Goal: Information Seeking & Learning: Check status

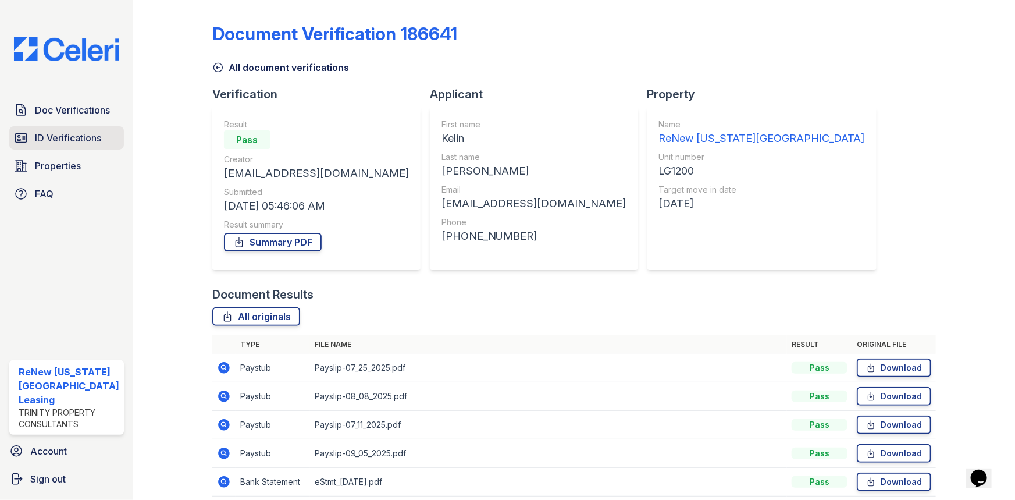
drag, startPoint x: 74, startPoint y: 136, endPoint x: 69, endPoint y: 130, distance: 7.8
click at [73, 134] on span "ID Verifications" at bounding box center [68, 138] width 66 height 14
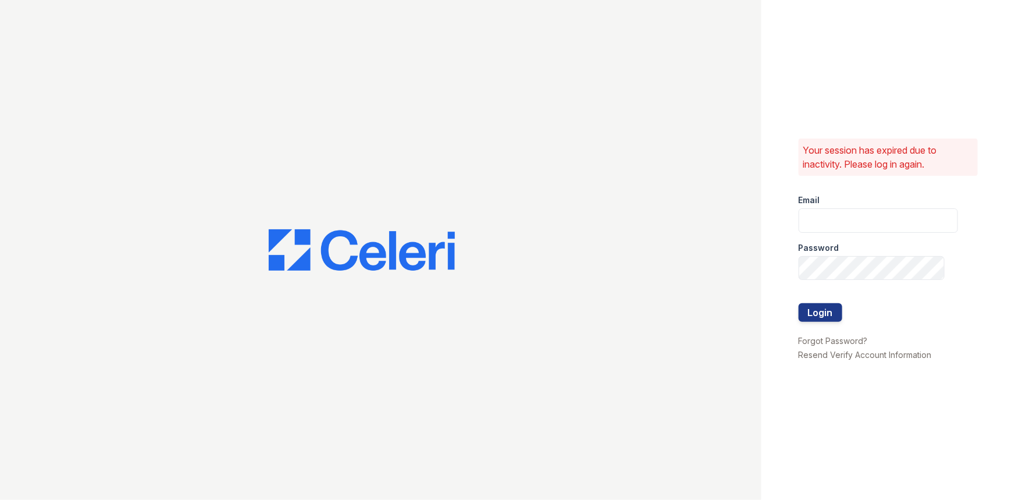
type input "renewvirginiabeach@trinity-pm.com"
click at [818, 310] on button "Login" at bounding box center [821, 312] width 44 height 19
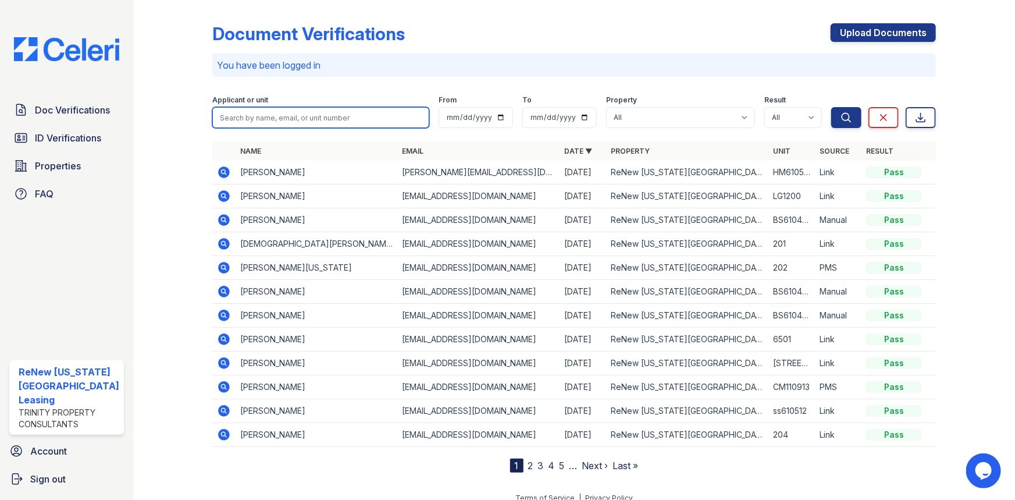
click at [244, 118] on input "search" at bounding box center [321, 117] width 218 height 21
type input "Daniel"
click at [832, 107] on button "Search" at bounding box center [847, 117] width 30 height 21
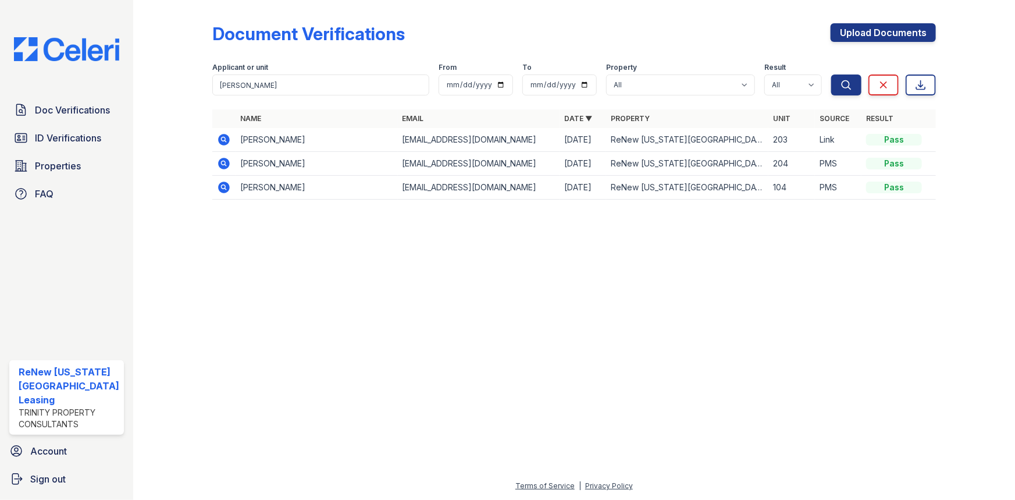
click at [218, 140] on icon at bounding box center [224, 140] width 12 height 12
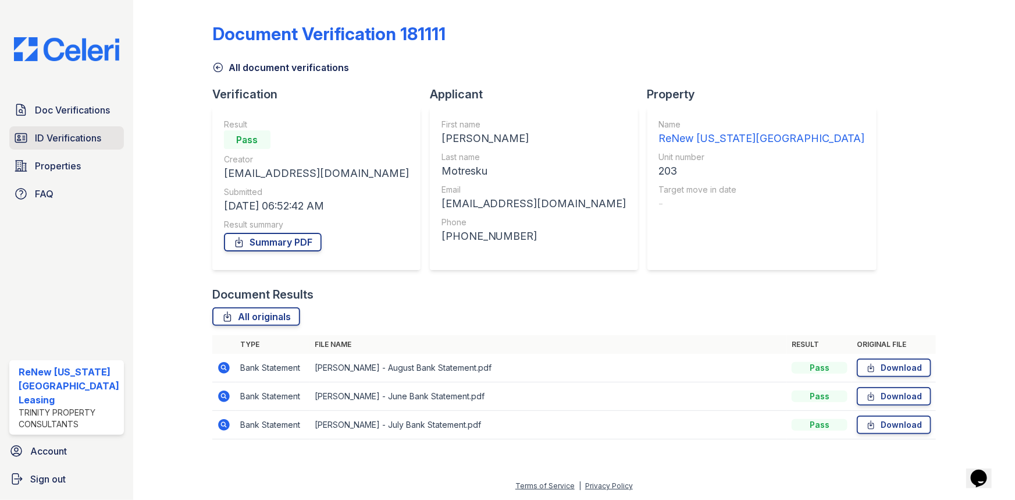
click at [69, 143] on span "ID Verifications" at bounding box center [68, 138] width 66 height 14
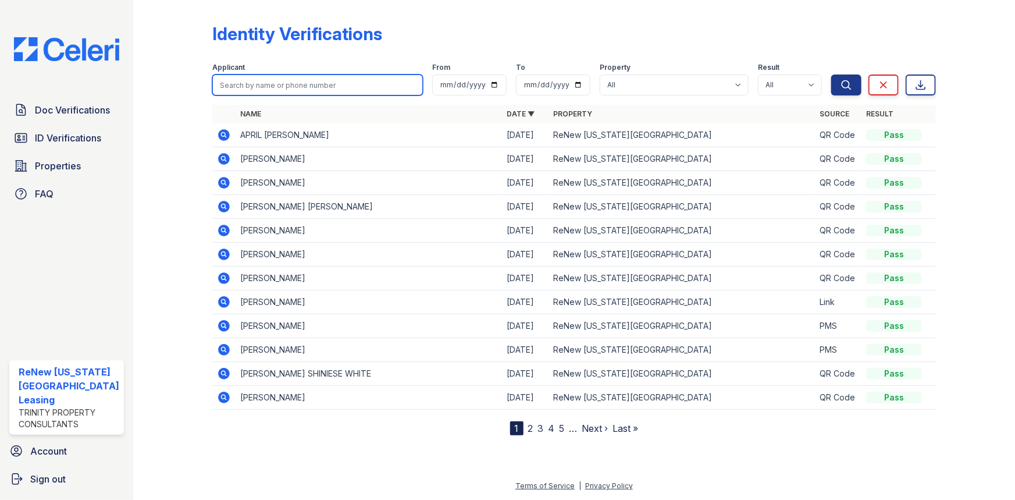
click at [261, 83] on input "search" at bounding box center [317, 84] width 211 height 21
type input "daniel"
click at [832, 74] on button "Search" at bounding box center [847, 84] width 30 height 21
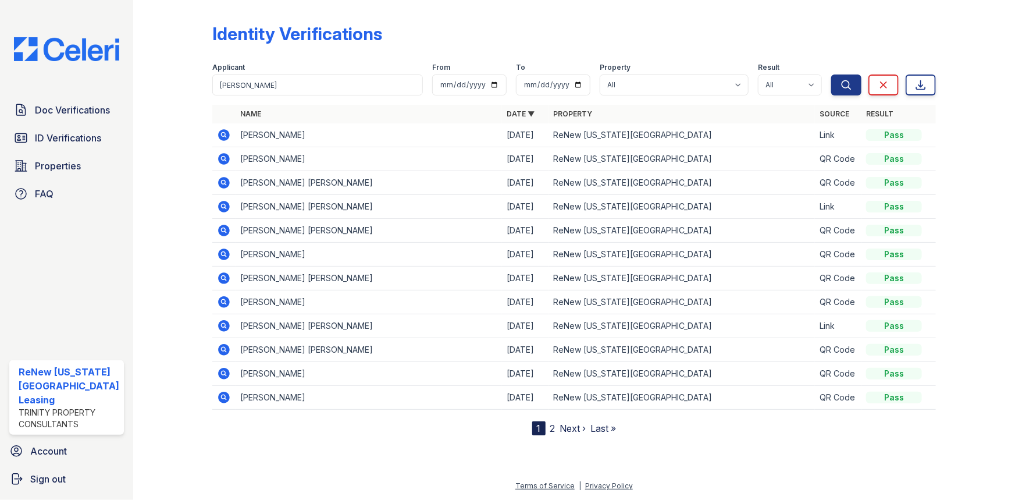
click at [226, 132] on icon at bounding box center [224, 135] width 12 height 12
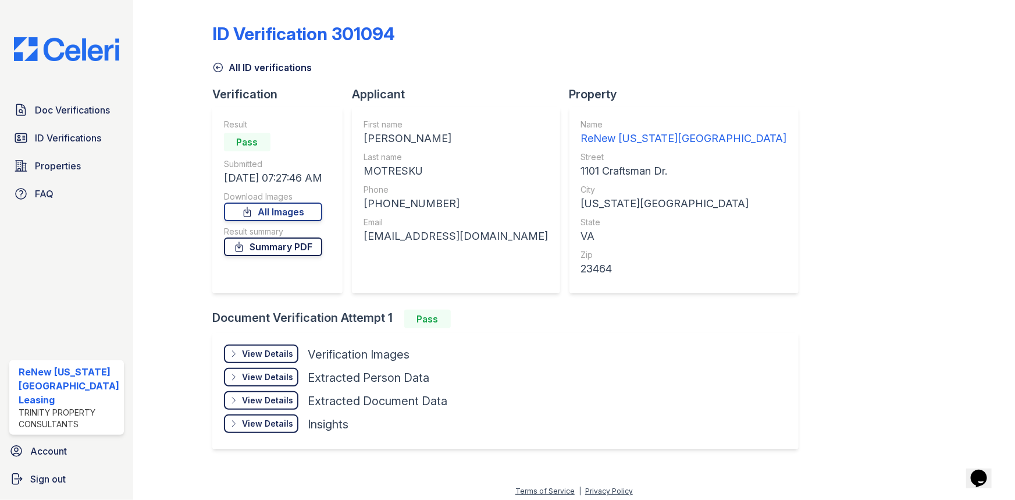
click at [248, 242] on link "Summary PDF" at bounding box center [273, 246] width 98 height 19
click at [313, 209] on link "All Images" at bounding box center [273, 211] width 98 height 19
click at [158, 244] on div at bounding box center [182, 235] width 61 height 461
click at [53, 139] on span "ID Verifications" at bounding box center [68, 138] width 66 height 14
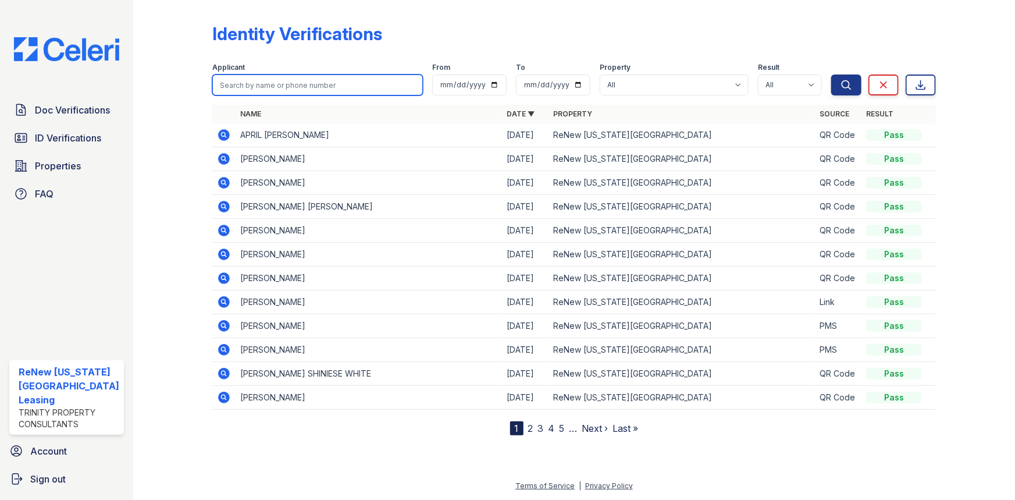
click at [250, 79] on input "search" at bounding box center [317, 84] width 211 height 21
type input "vasilliy"
click at [832, 74] on button "Search" at bounding box center [847, 84] width 30 height 21
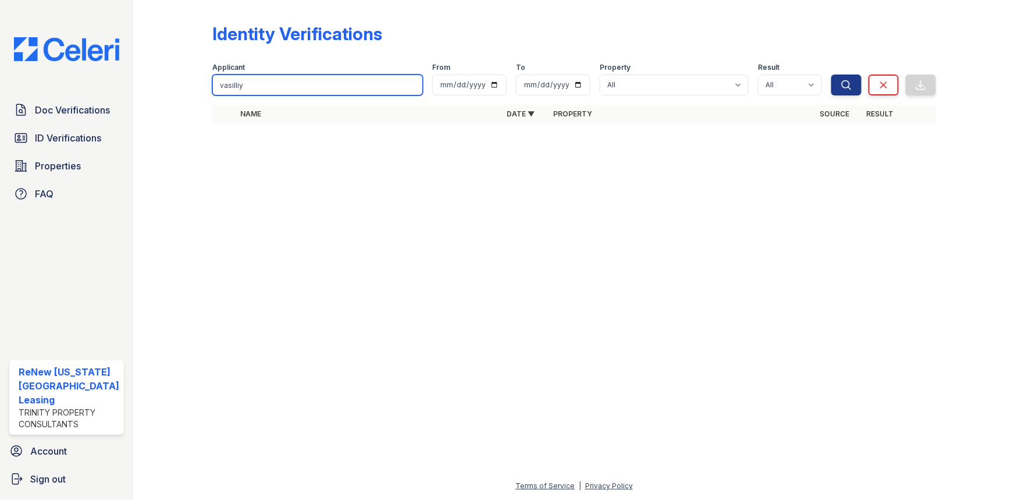
click at [254, 91] on input "vasilliy" at bounding box center [317, 84] width 211 height 21
type input "v"
type input "sorokopud"
click at [832, 74] on button "Search" at bounding box center [847, 84] width 30 height 21
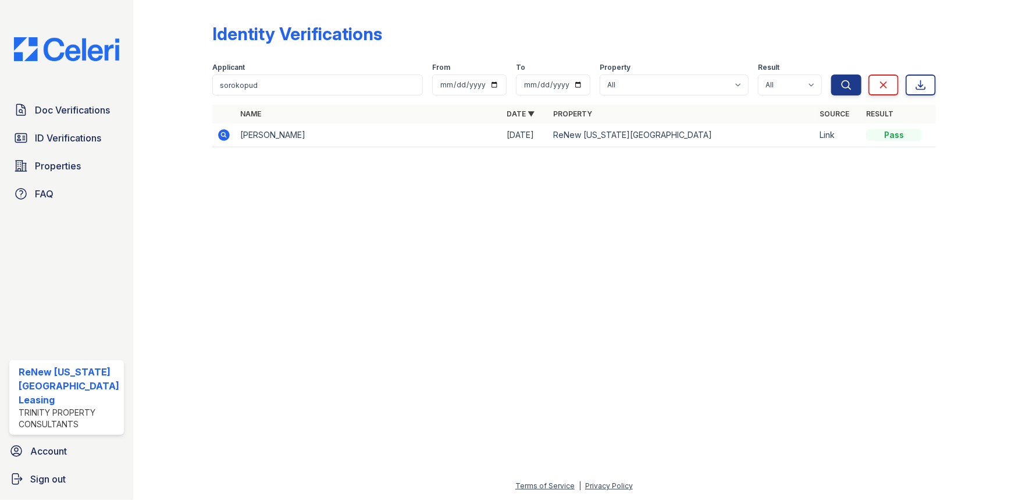
click at [219, 136] on icon at bounding box center [224, 135] width 12 height 12
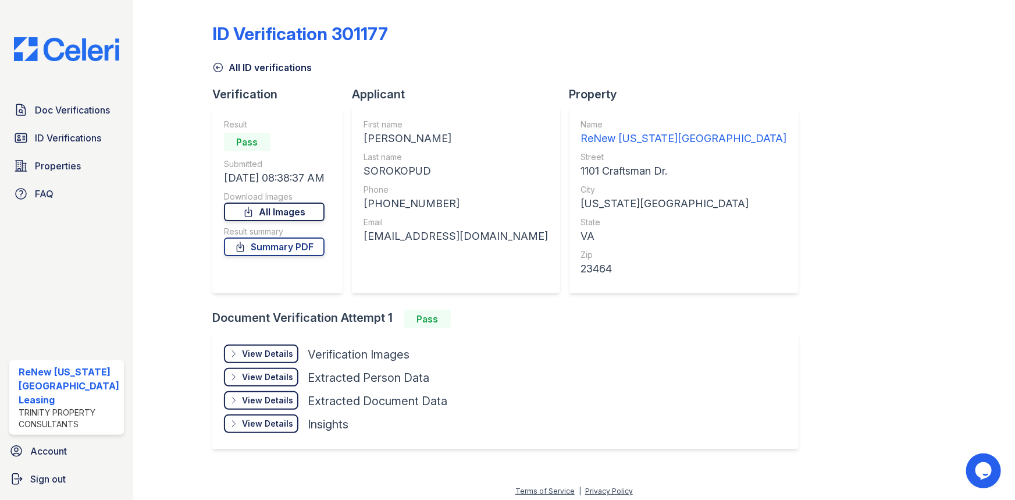
click at [264, 219] on link "All Images" at bounding box center [274, 211] width 101 height 19
